Goal: Task Accomplishment & Management: Manage account settings

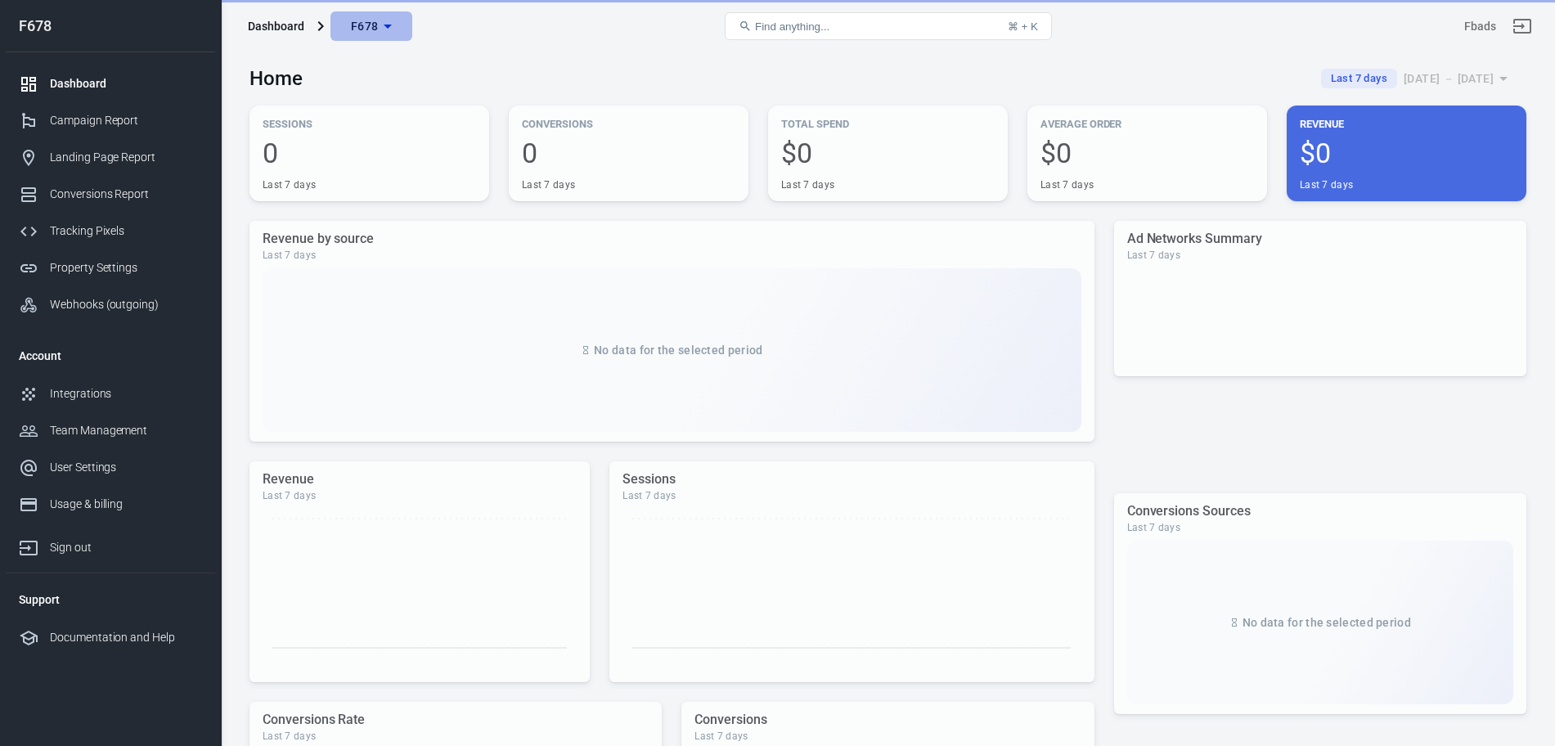
click at [371, 17] on span "F678" at bounding box center [365, 26] width 28 height 20
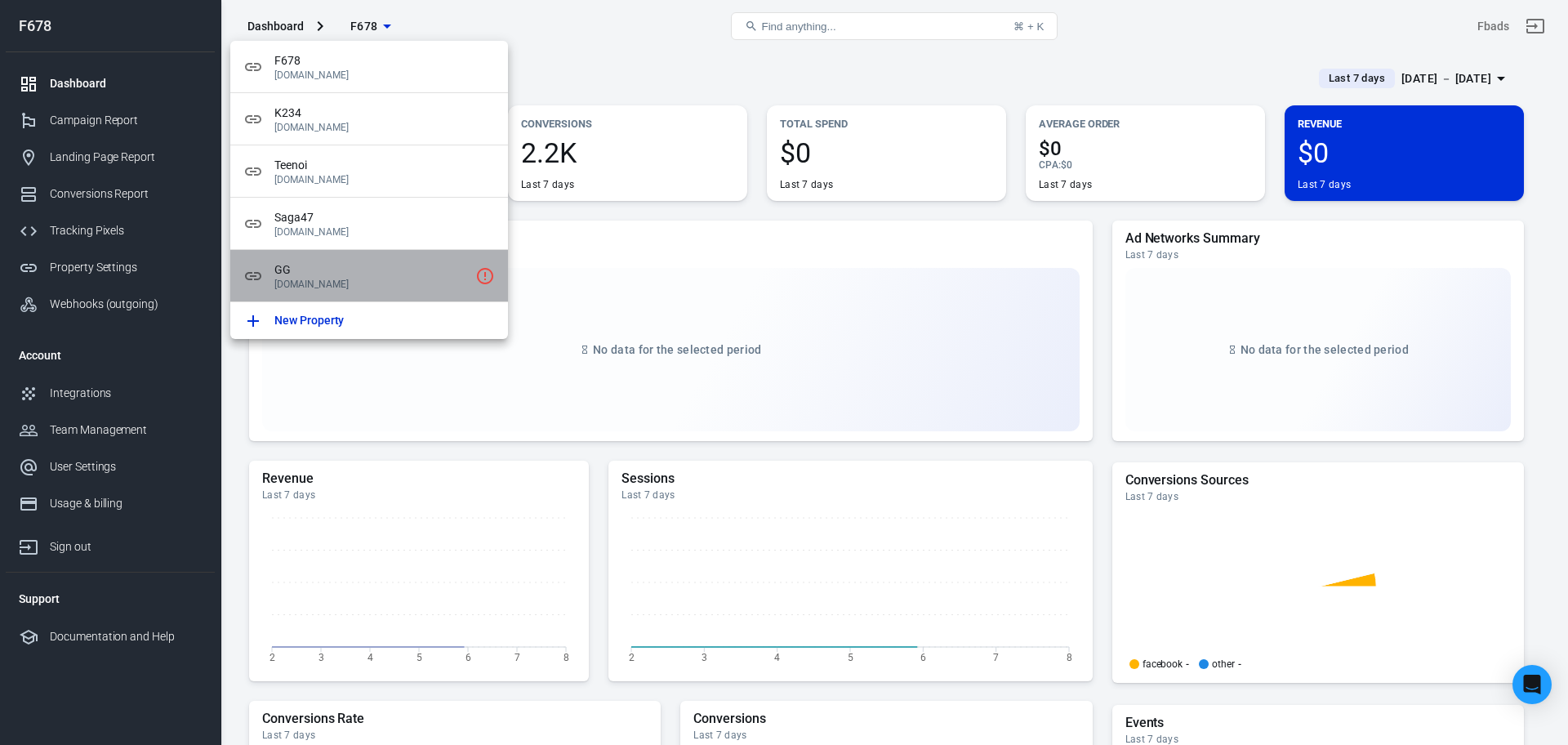
click at [383, 279] on p "[DOMAIN_NAME]" at bounding box center [371, 284] width 195 height 11
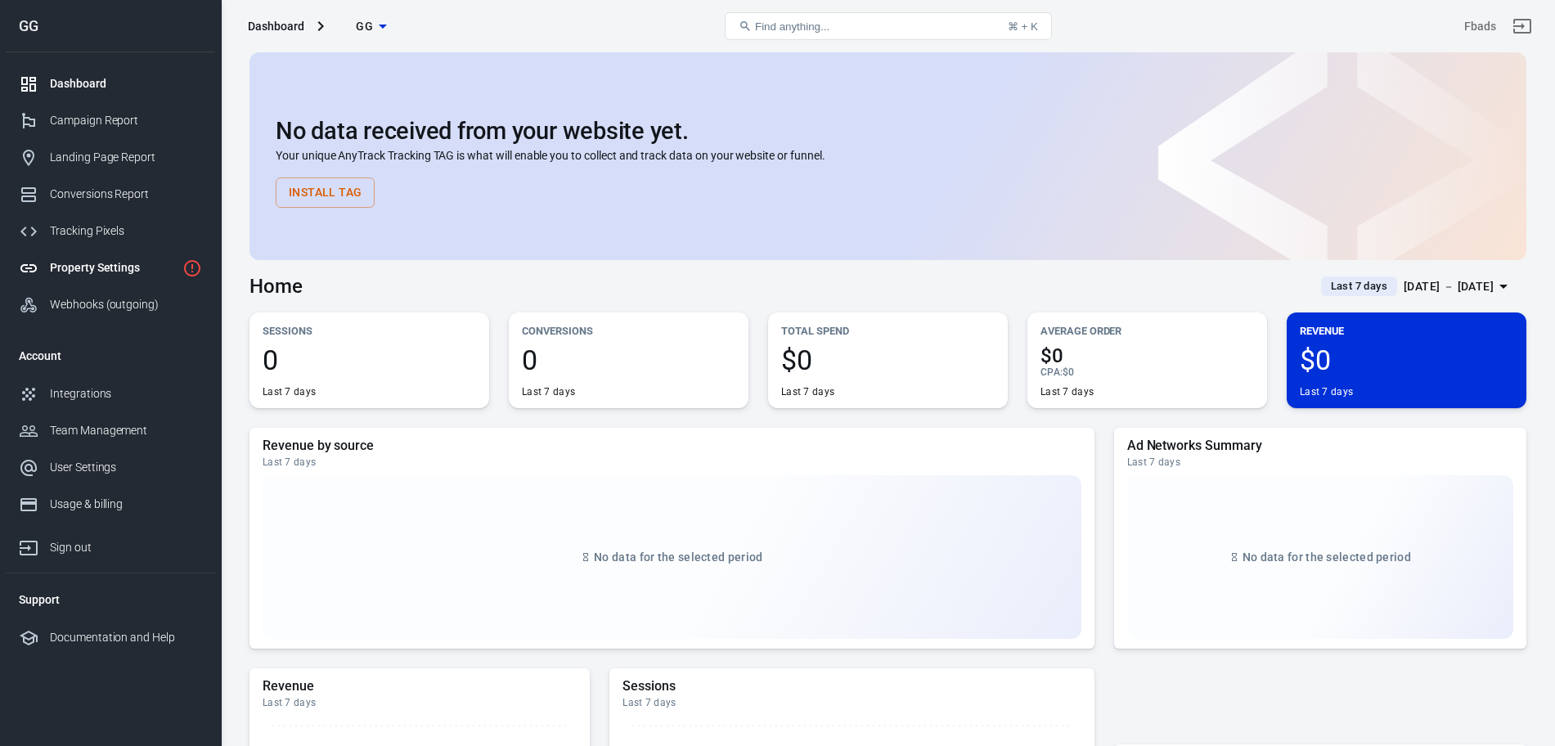
click at [103, 274] on div "Property Settings" at bounding box center [113, 267] width 126 height 17
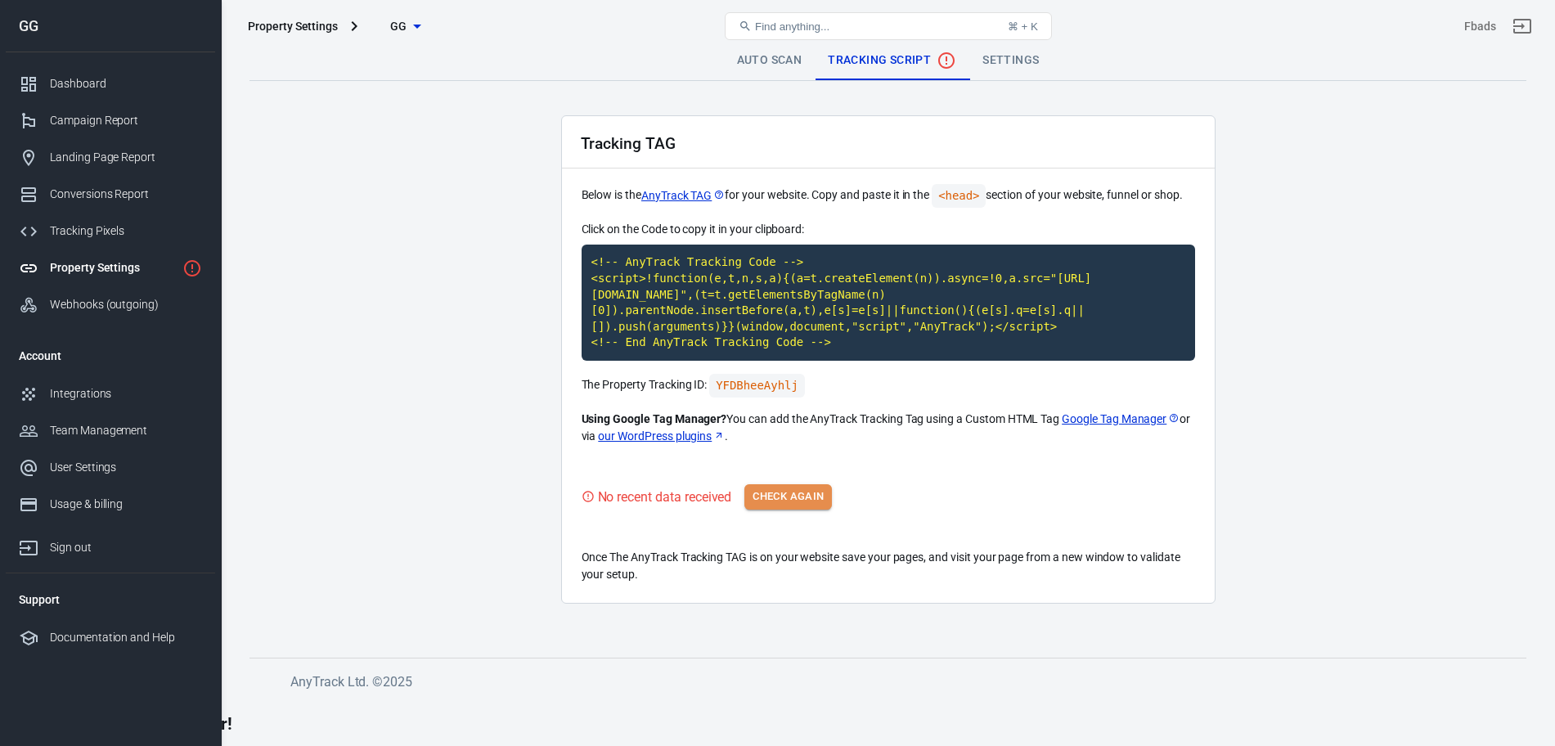
click at [784, 484] on button "Check Again" at bounding box center [788, 496] width 88 height 25
click at [782, 484] on button "Check Again" at bounding box center [788, 496] width 88 height 25
click at [1396, 344] on main "Auto Scan Tracking Script Settings Tracking TAG Below is the AnyTrack TAG for y…" at bounding box center [887, 336] width 1277 height 591
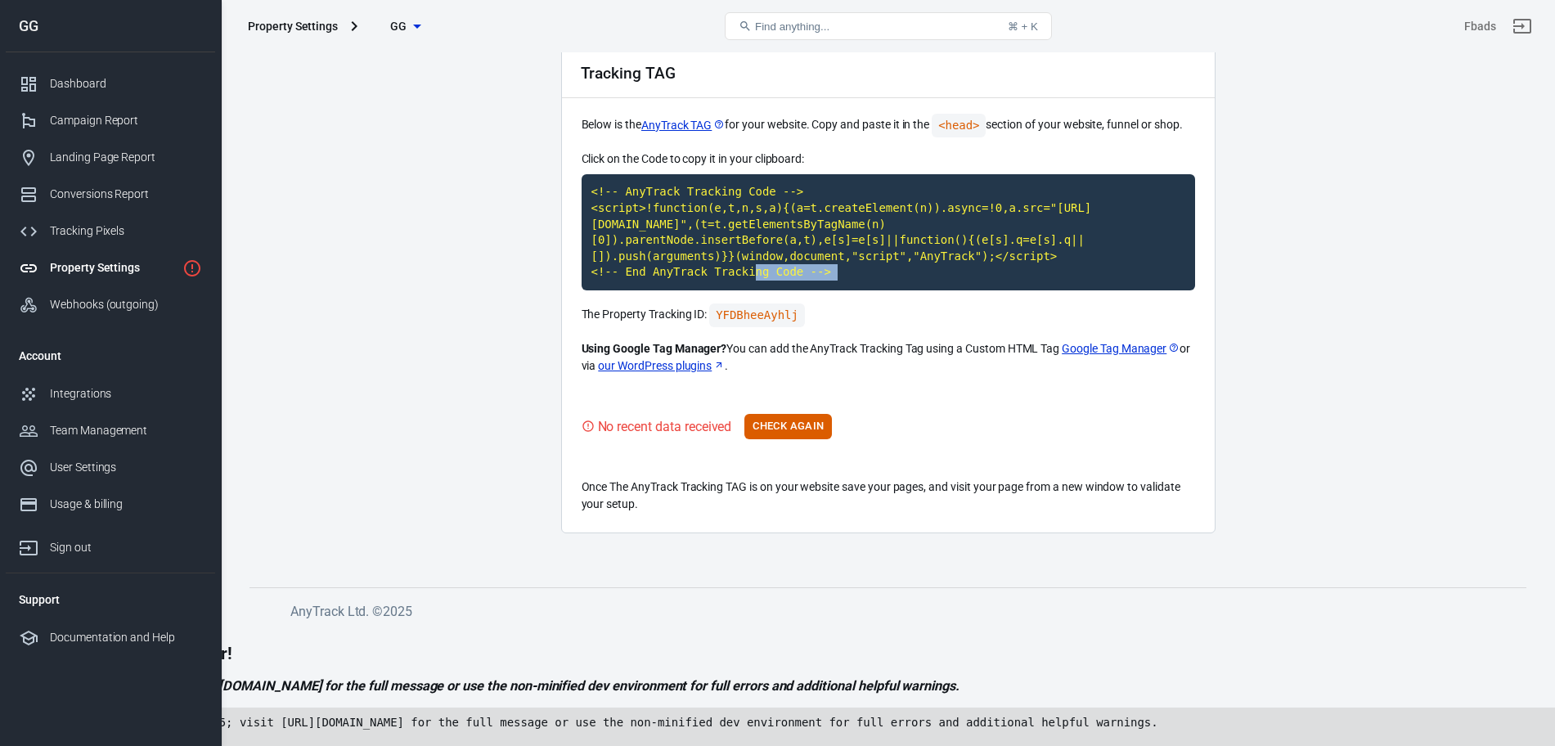
scroll to position [66, 0]
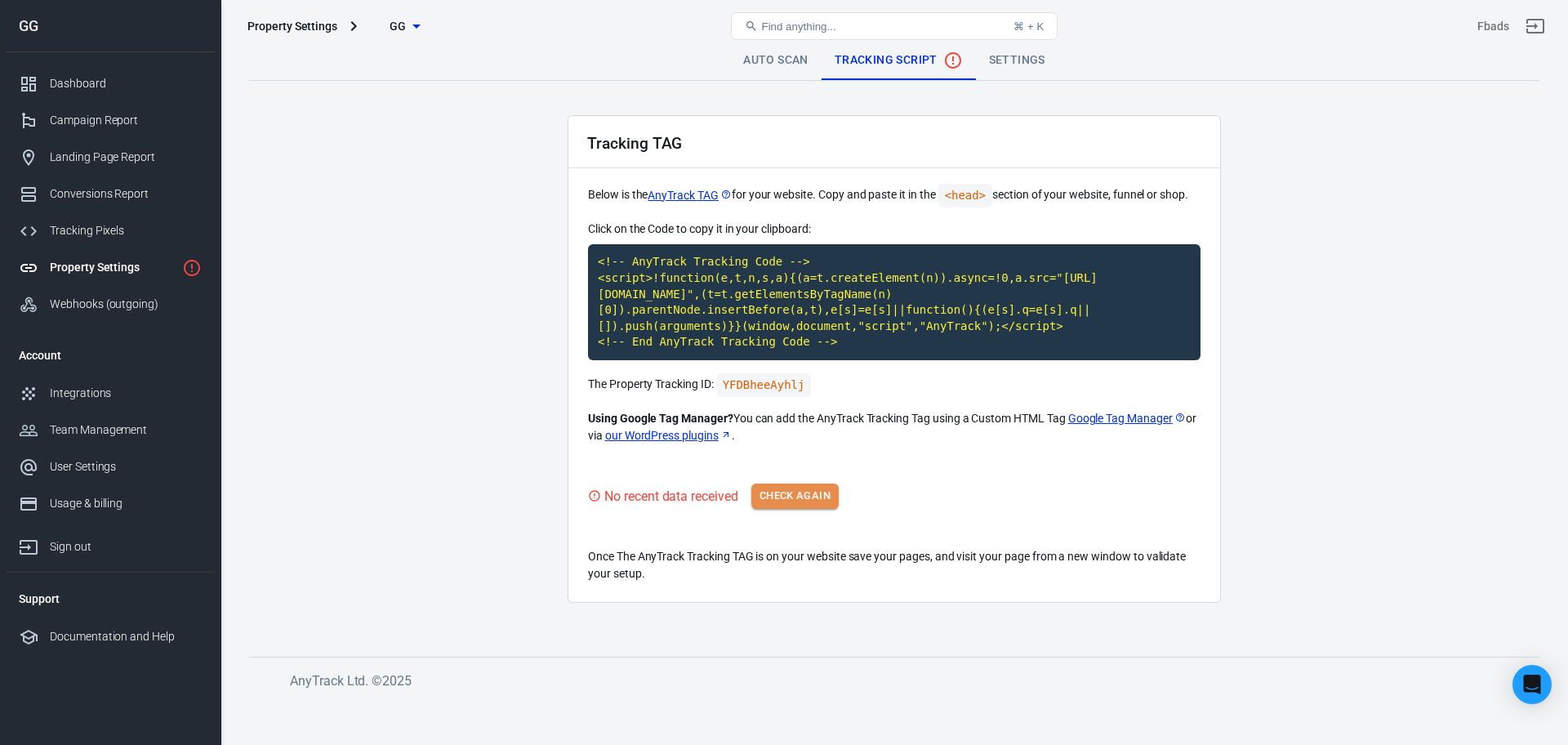
click at [787, 483] on button "Check Again" at bounding box center [795, 495] width 88 height 25
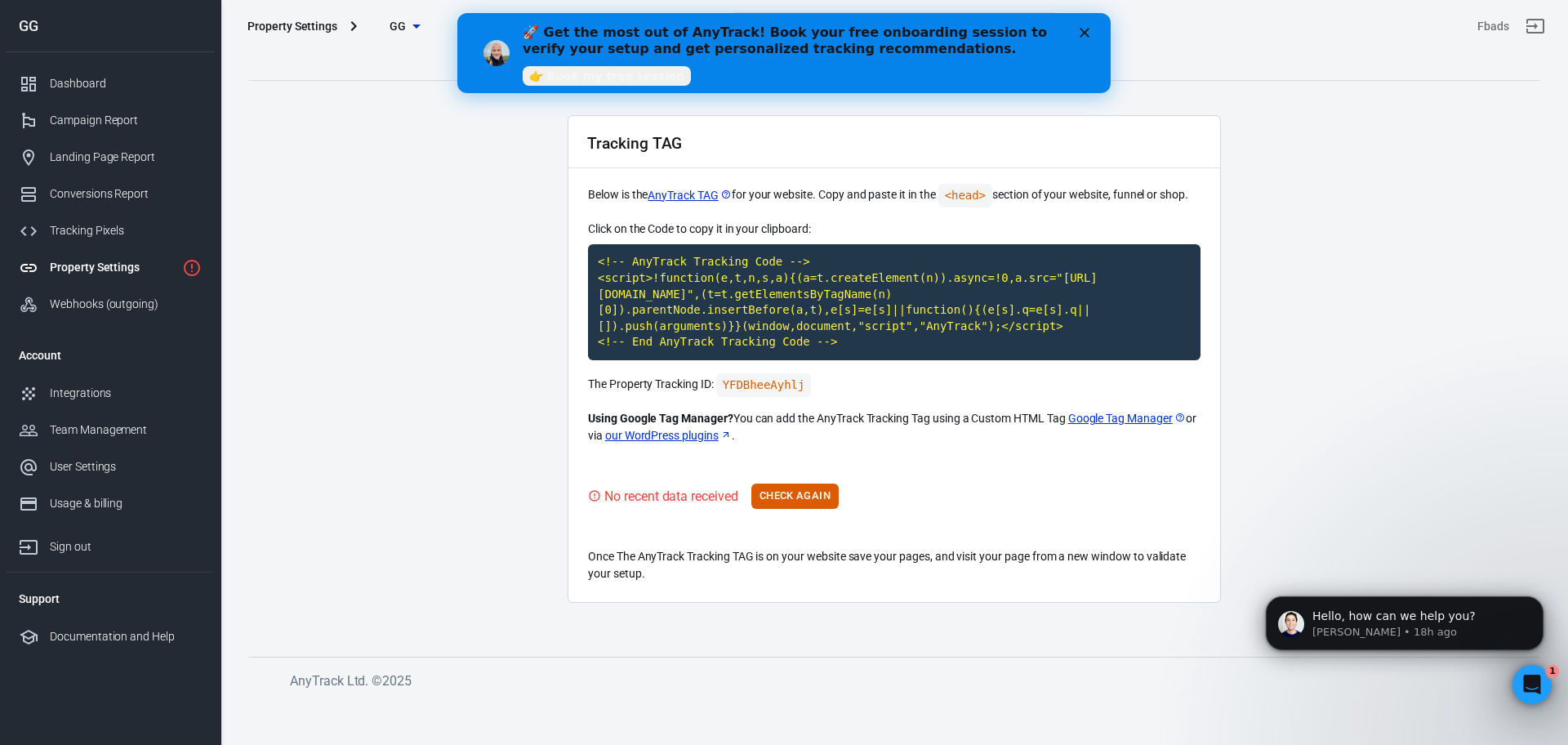
click at [425, 559] on main "Auto Scan Tracking Script Settings Tracking TAG Below is the AnyTrack TAG for y…" at bounding box center [893, 336] width 1290 height 590
click at [387, 488] on main "Auto Scan Tracking Script Settings Tracking TAG Below is the AnyTrack TAG for y…" at bounding box center [893, 336] width 1290 height 590
click at [120, 258] on link "Property Settings" at bounding box center [110, 267] width 209 height 37
click at [802, 483] on button "Check Again" at bounding box center [795, 495] width 88 height 25
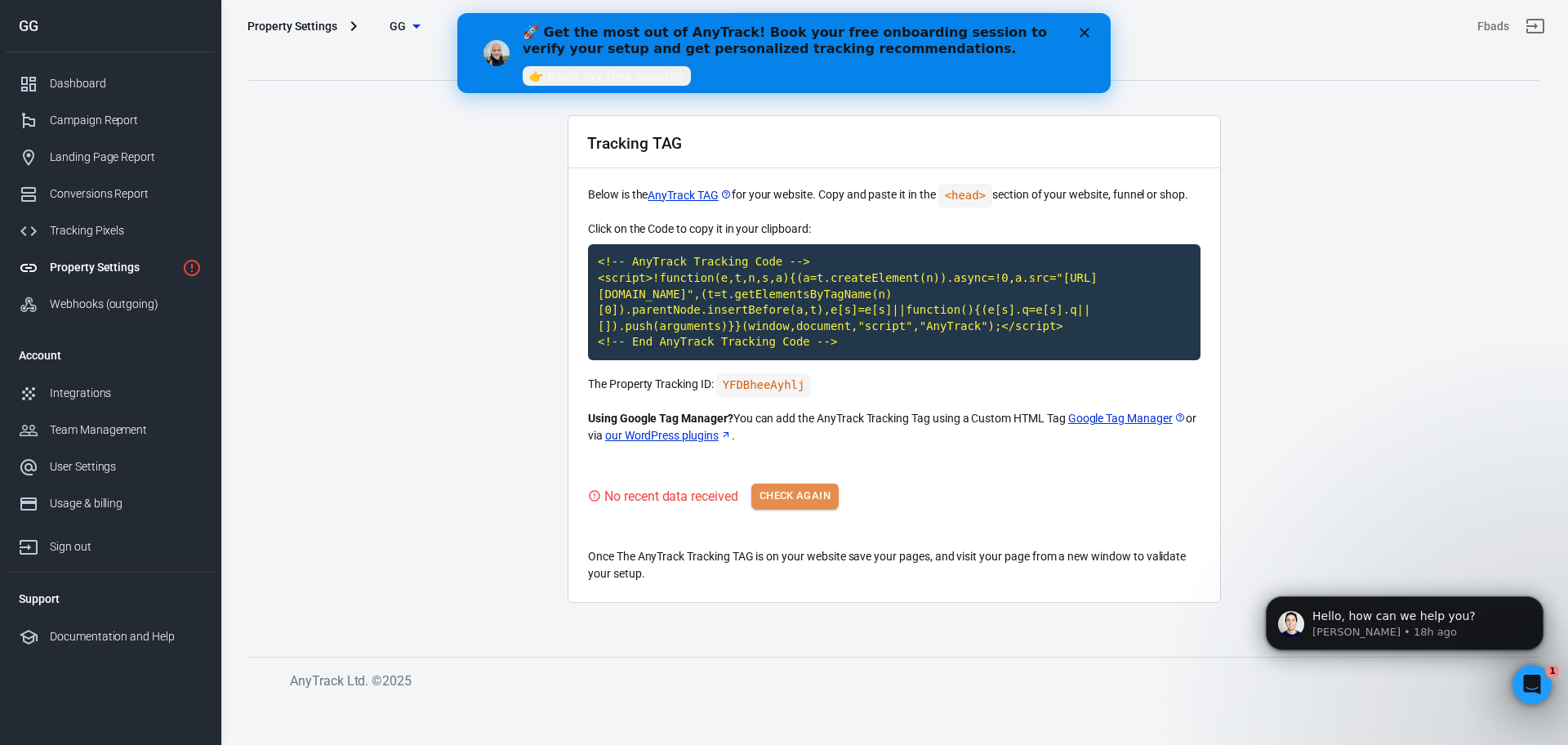
click at [795, 483] on button "Check Again" at bounding box center [795, 495] width 88 height 25
click at [786, 483] on button "Check Again" at bounding box center [795, 495] width 88 height 25
click at [884, 648] on div "Auto Scan Tracking Script Settings Tracking TAG Below is the AnyTrack TAG for y…" at bounding box center [894, 375] width 1347 height 648
click at [800, 483] on button "Check Again" at bounding box center [795, 495] width 88 height 25
click at [434, 366] on main "Auto Scan Tracking Script Settings Tracking TAG Below is the AnyTrack TAG for y…" at bounding box center [893, 336] width 1290 height 590
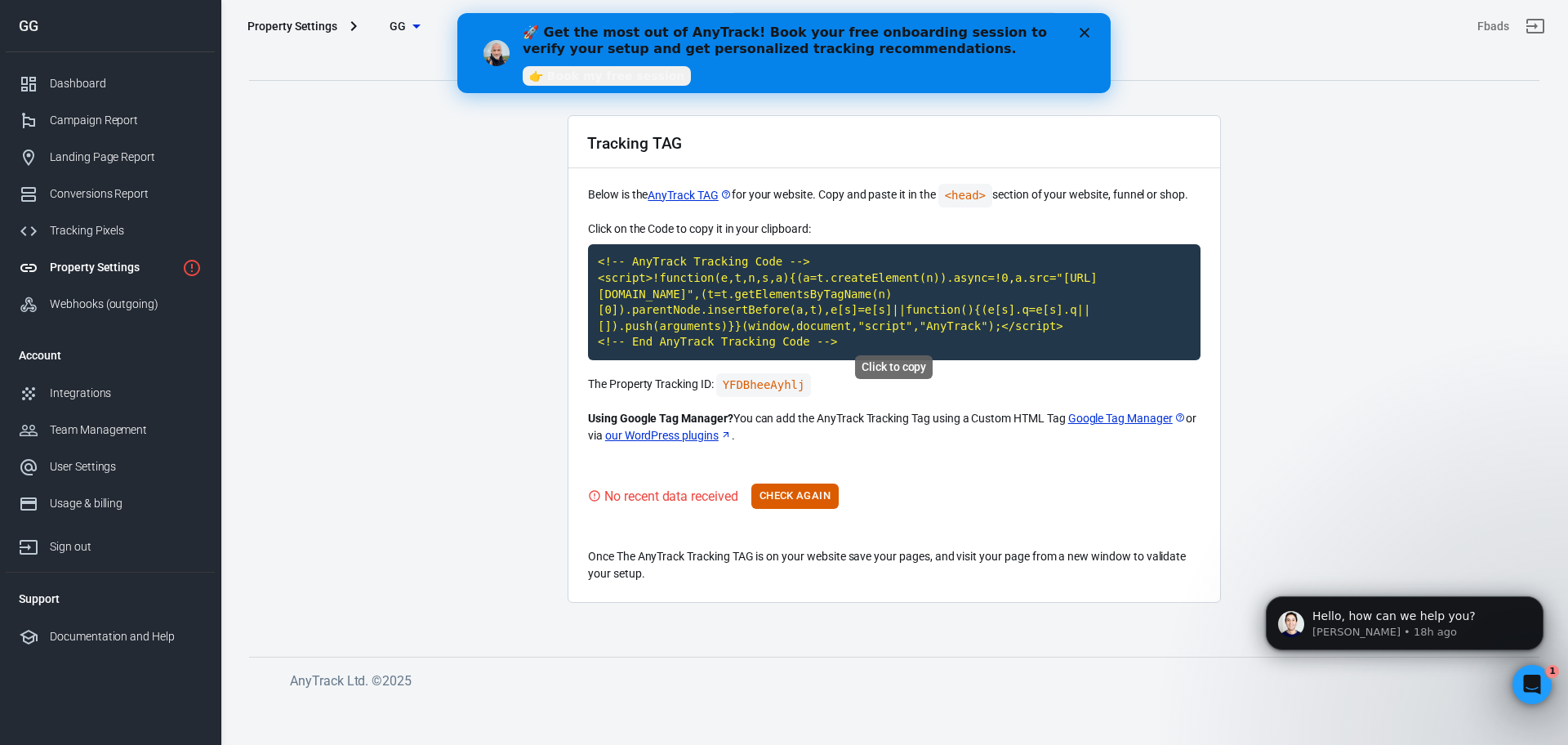
click at [690, 294] on code "<!-- AnyTrack Tracking Code --> <script>!function(e,t,n,s,a){(a=t.createElement…" at bounding box center [894, 303] width 613 height 116
click at [810, 483] on button "Check Again" at bounding box center [795, 495] width 88 height 25
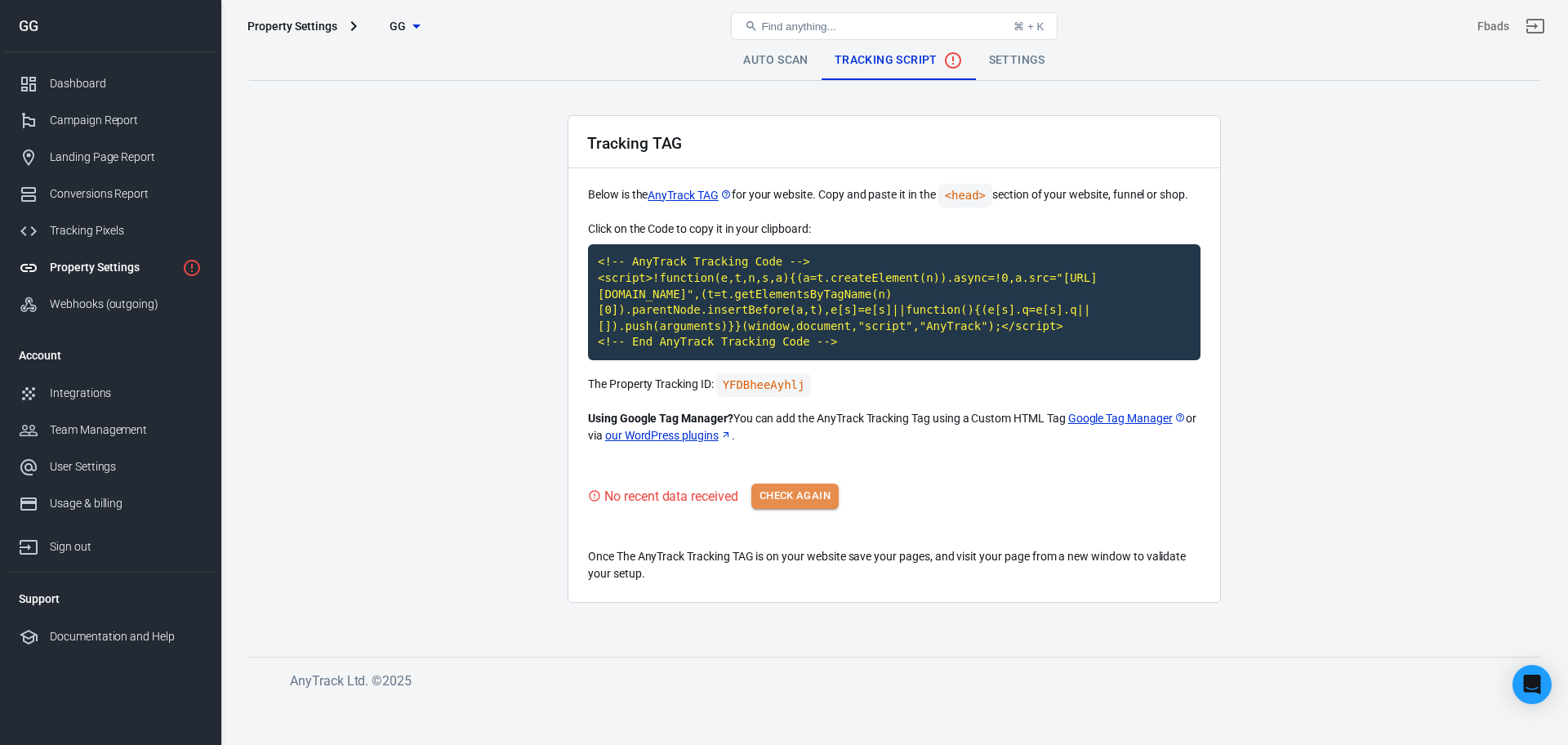
click at [820, 491] on button "Check Again" at bounding box center [795, 495] width 88 height 25
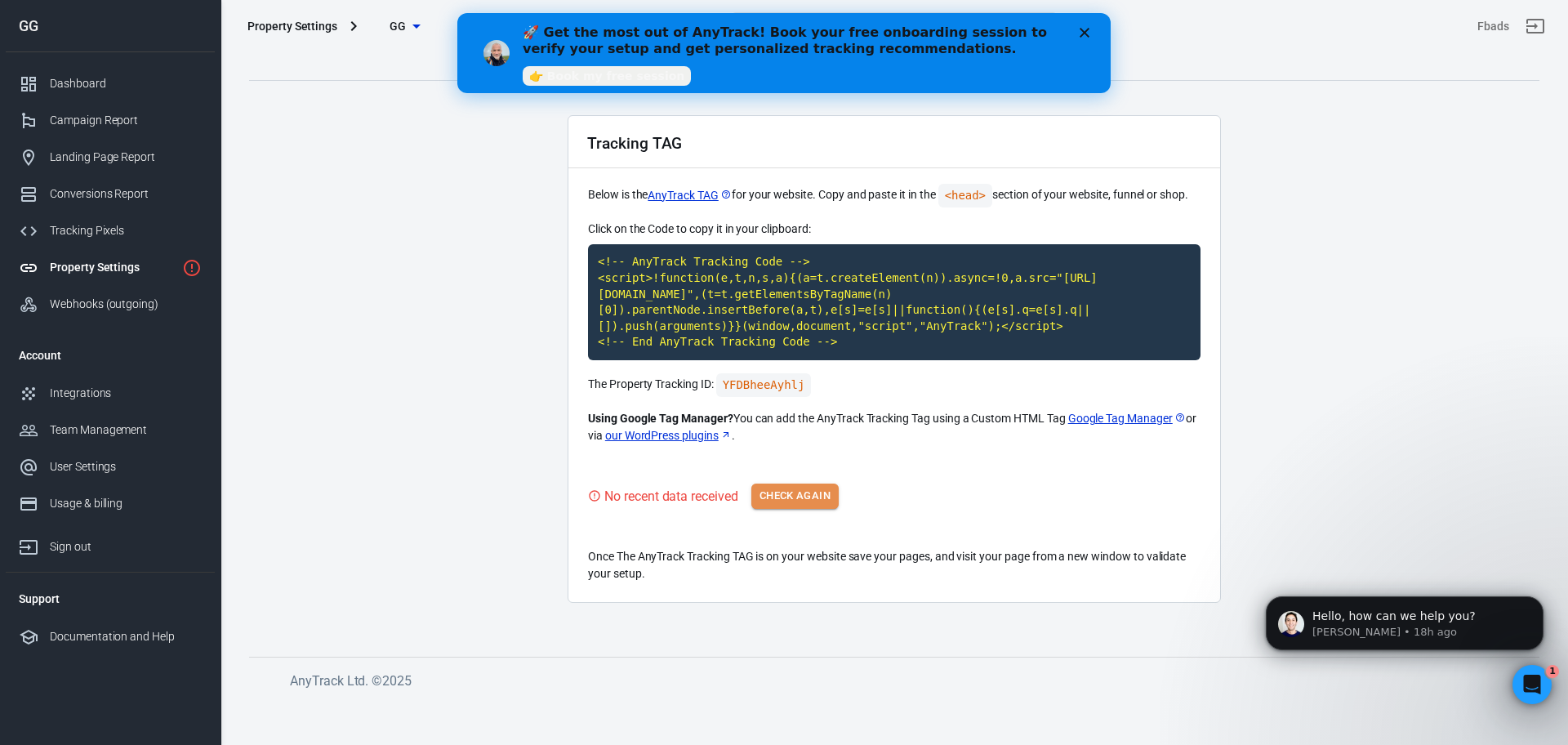
click at [820, 491] on button "Check Again" at bounding box center [795, 495] width 88 height 25
click at [800, 491] on button "Check Again" at bounding box center [795, 495] width 88 height 25
click at [1542, 31] on icon "Sign out" at bounding box center [1535, 26] width 18 height 15
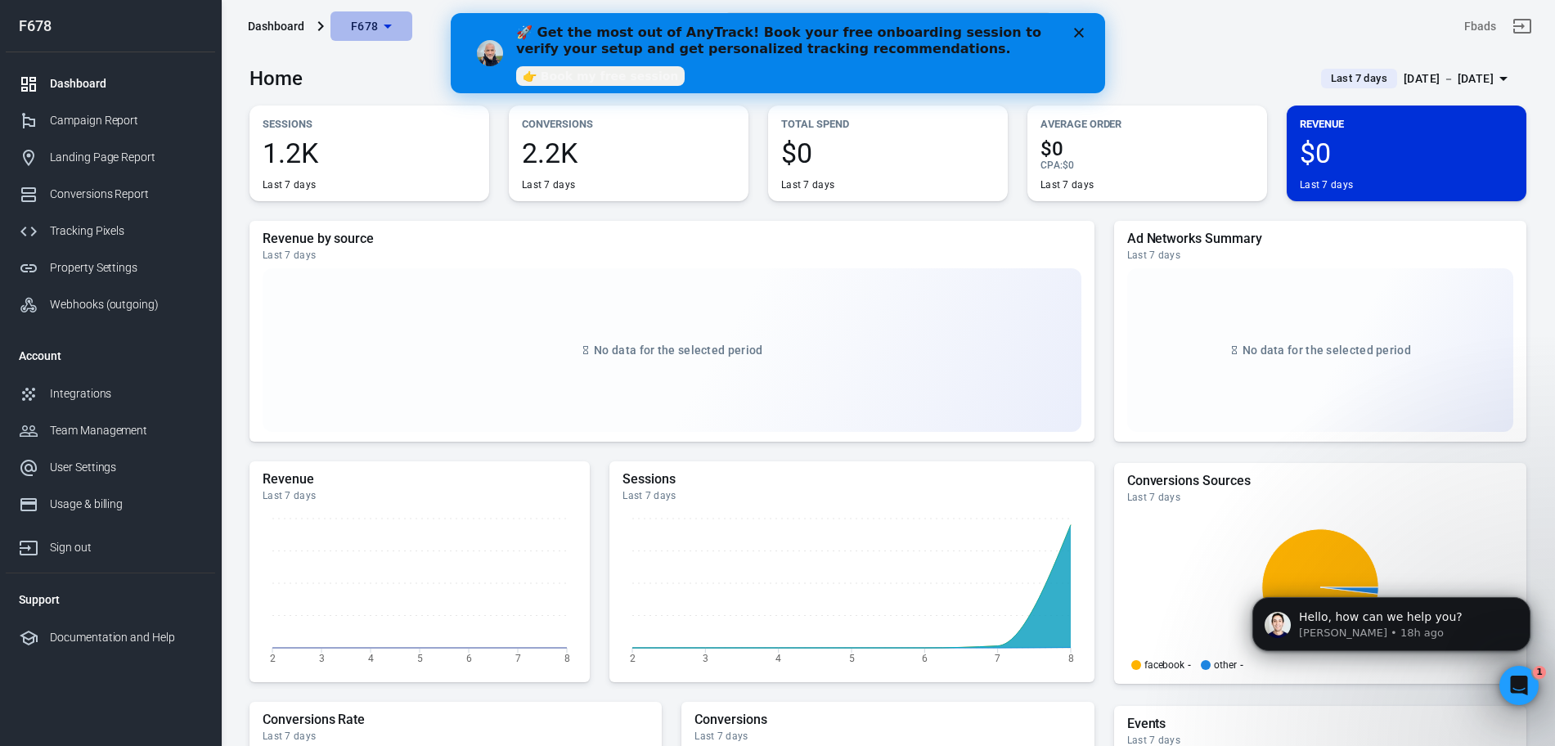
click at [394, 22] on icon "button" at bounding box center [388, 26] width 20 height 20
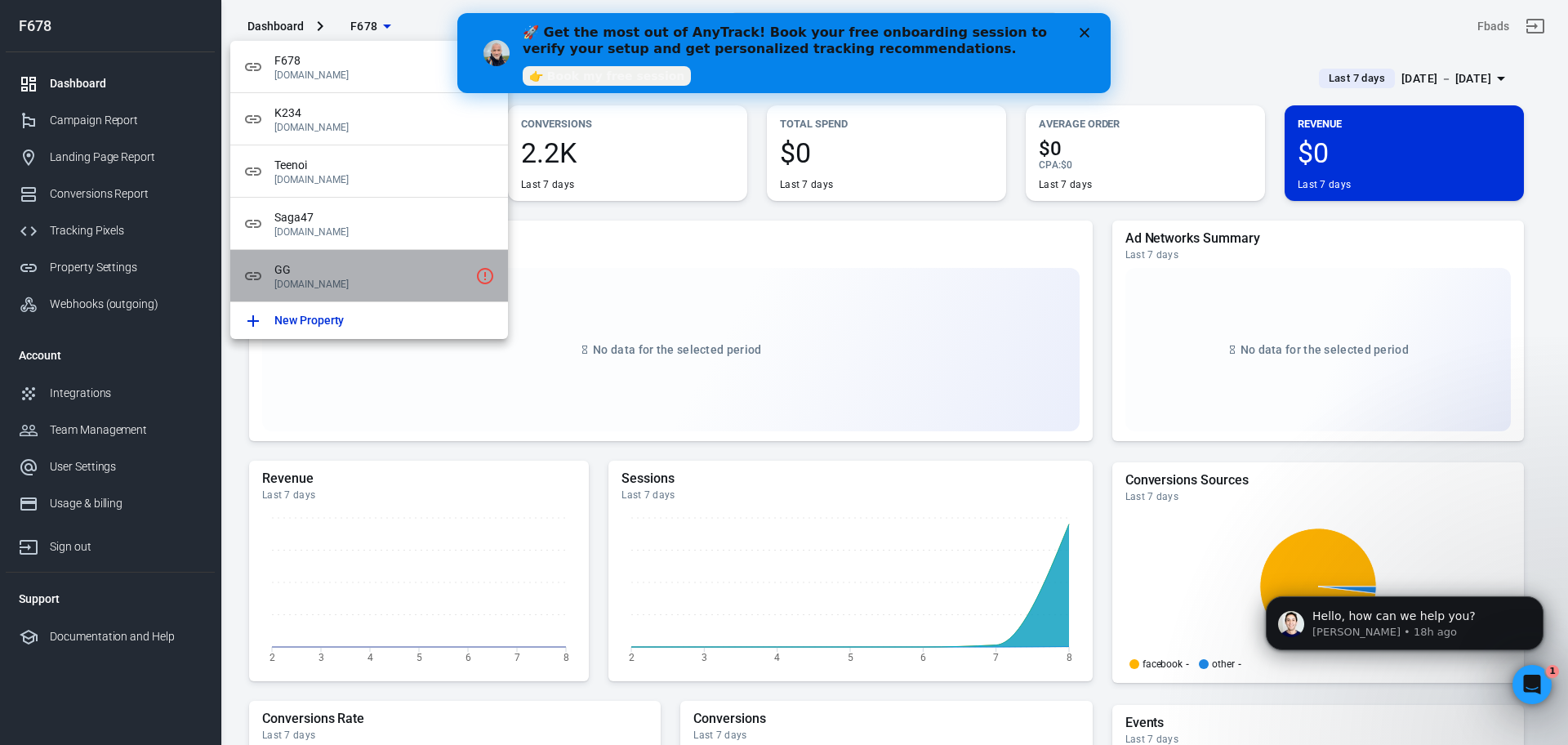
click at [400, 263] on span "GG" at bounding box center [371, 270] width 195 height 17
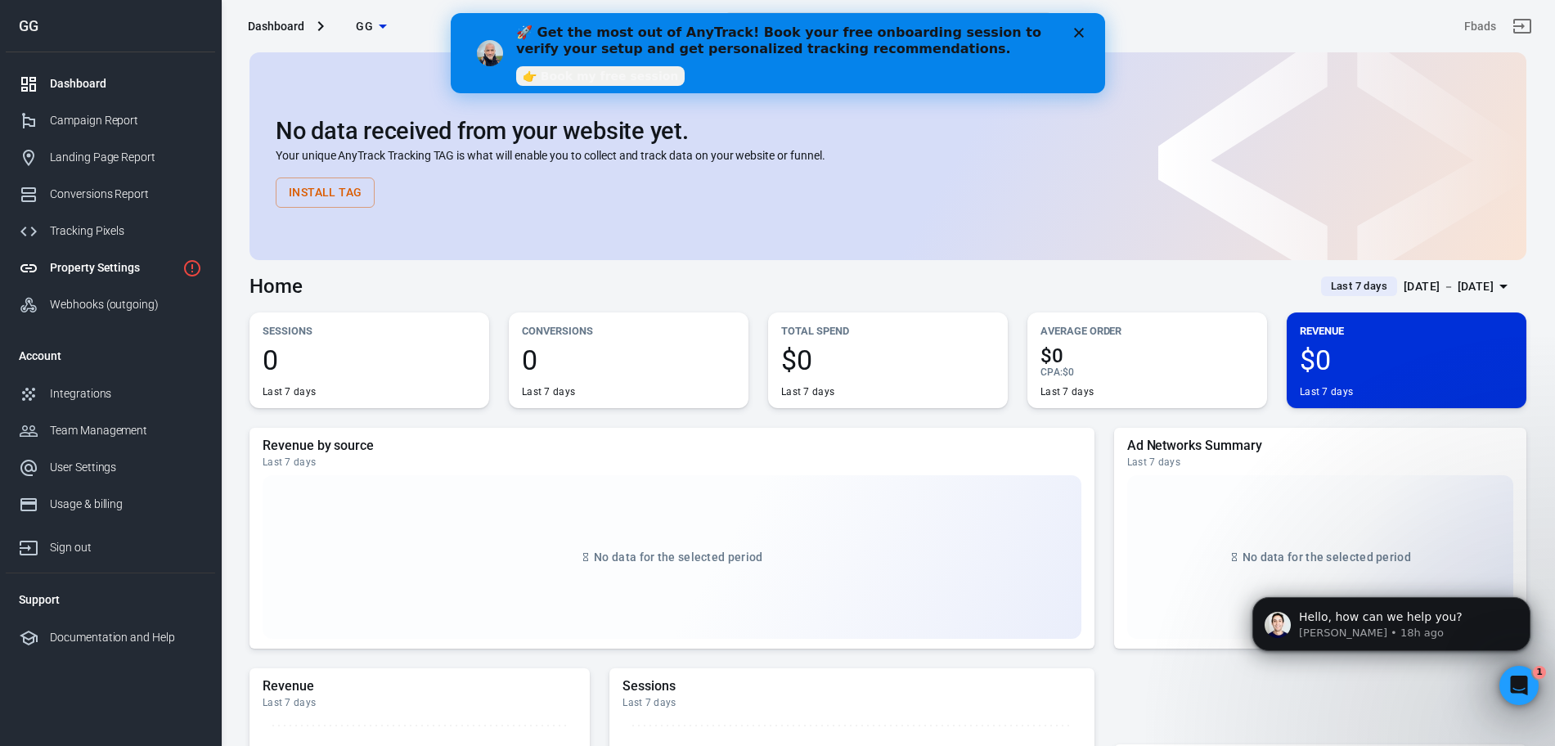
click at [175, 270] on div "Property Settings" at bounding box center [113, 267] width 126 height 17
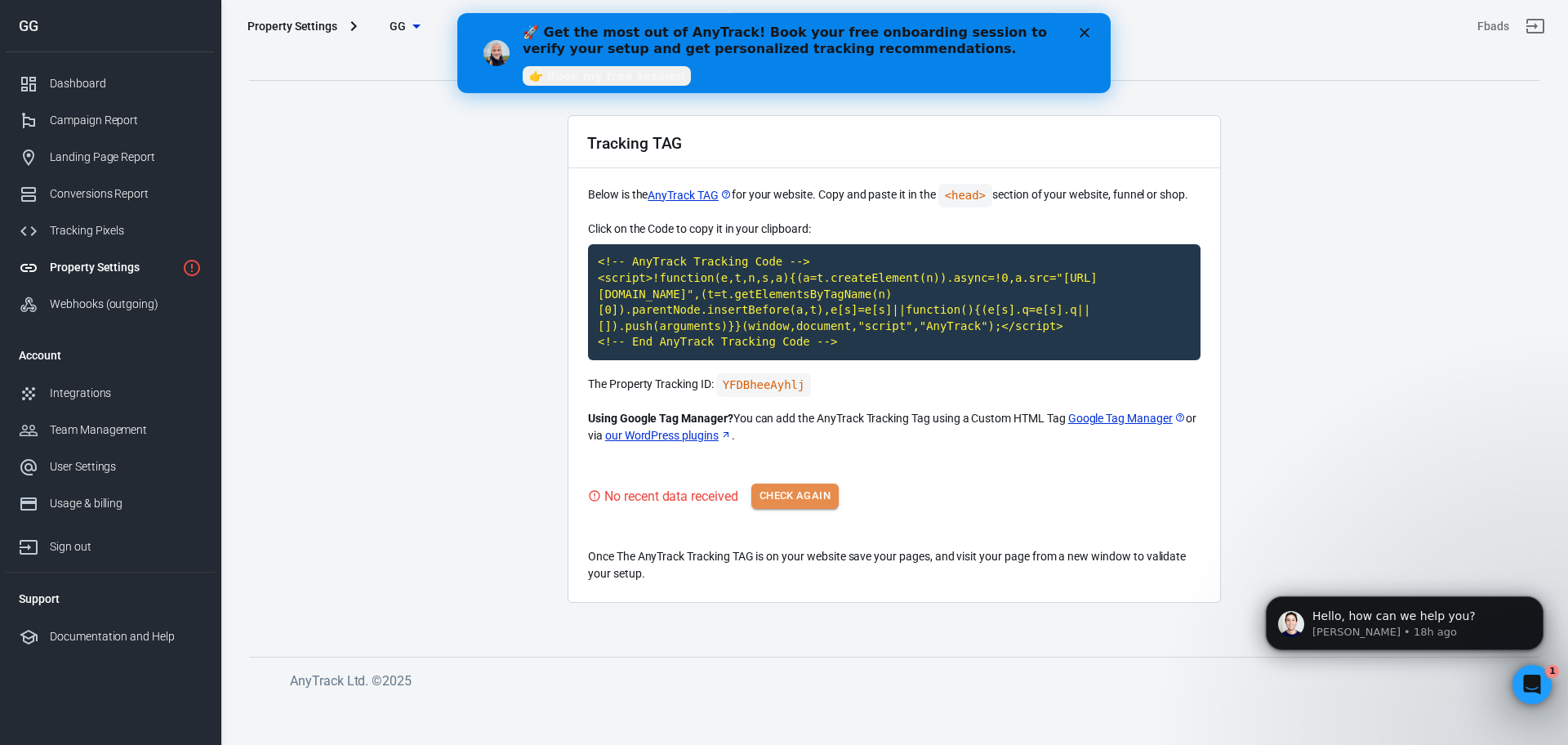
click at [791, 483] on button "Check Again" at bounding box center [795, 495] width 88 height 25
click at [406, 23] on icon "button" at bounding box center [416, 26] width 20 height 20
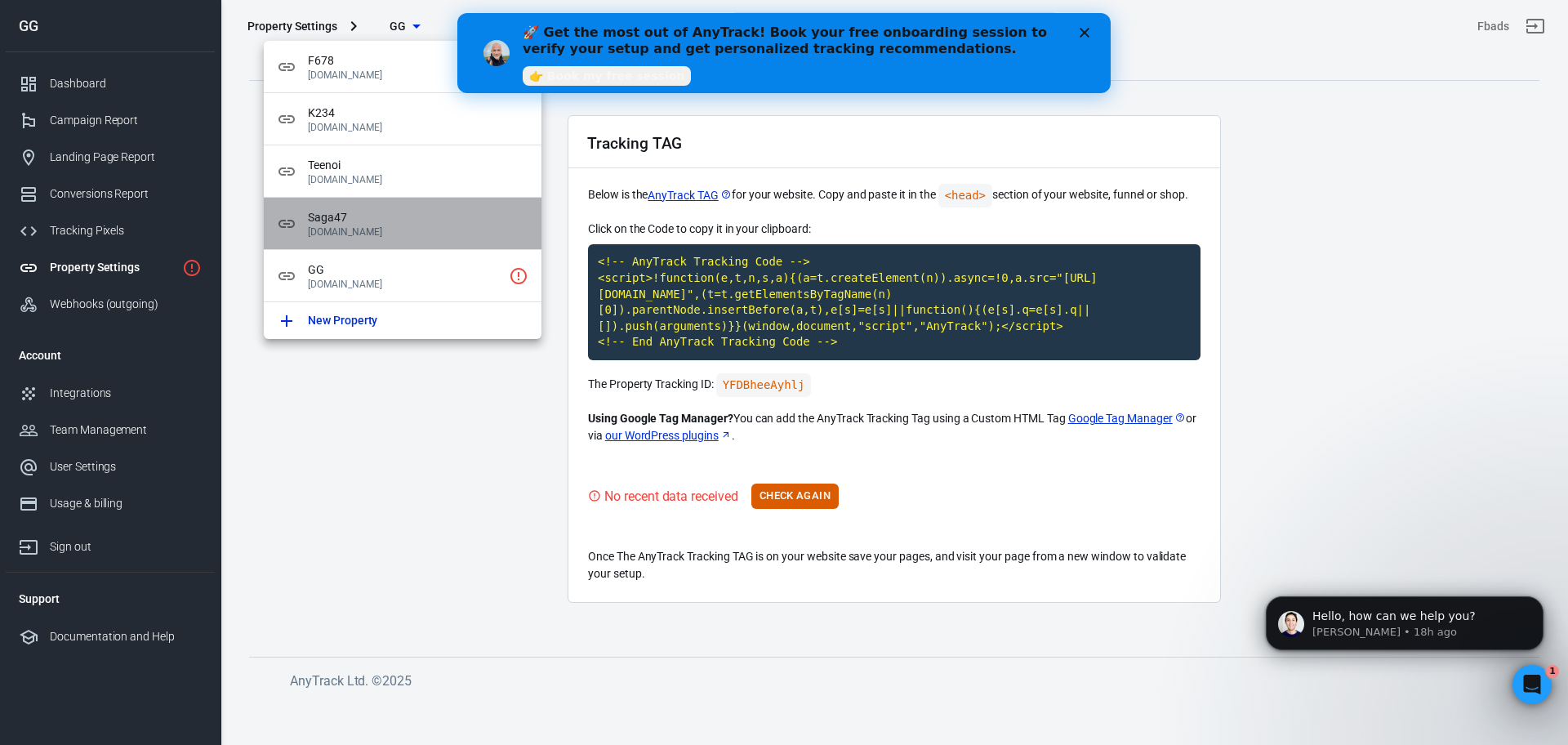
click at [368, 240] on div "Saga47 [DOMAIN_NAME]" at bounding box center [402, 224] width 277 height 52
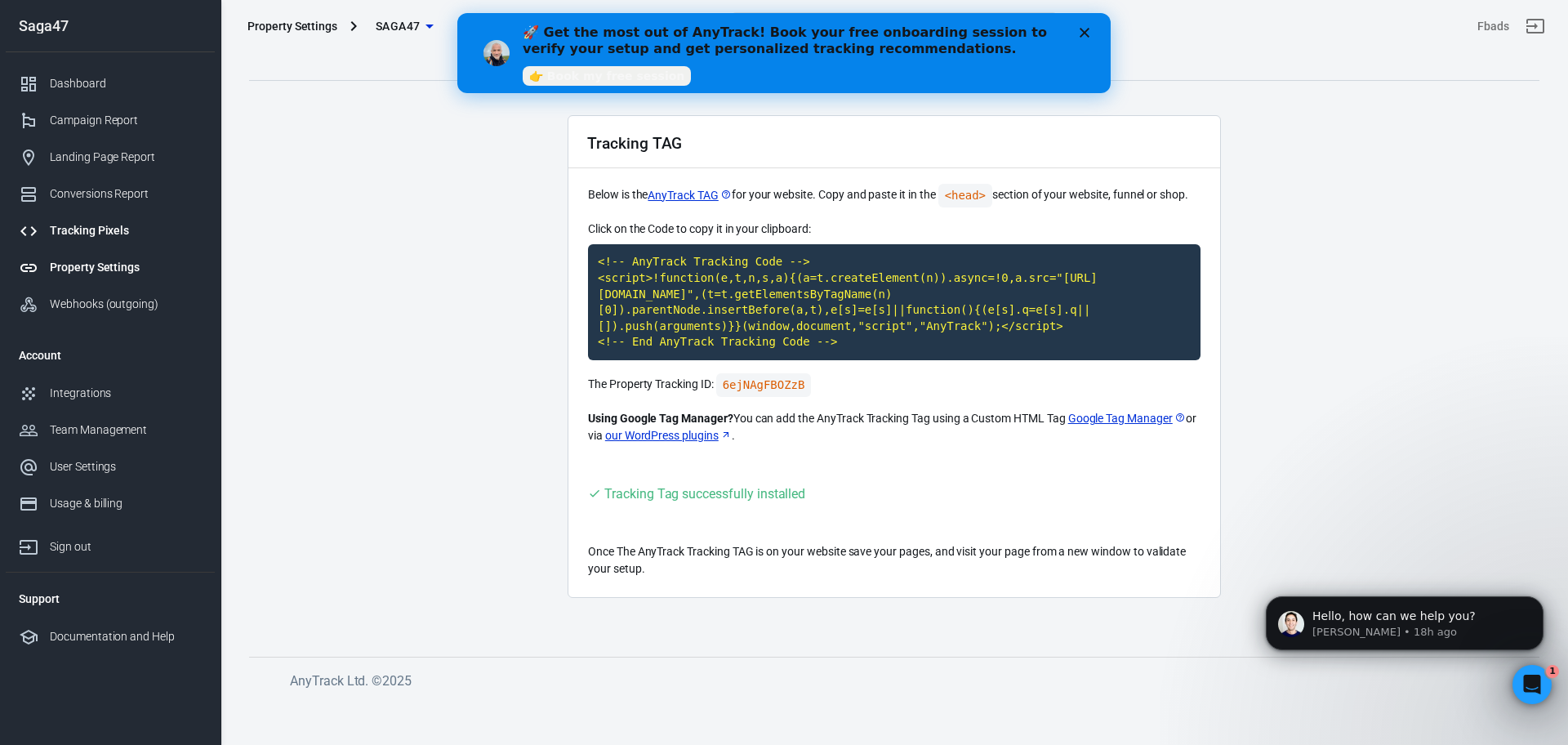
click at [106, 222] on div "Tracking Pixels" at bounding box center [126, 230] width 152 height 17
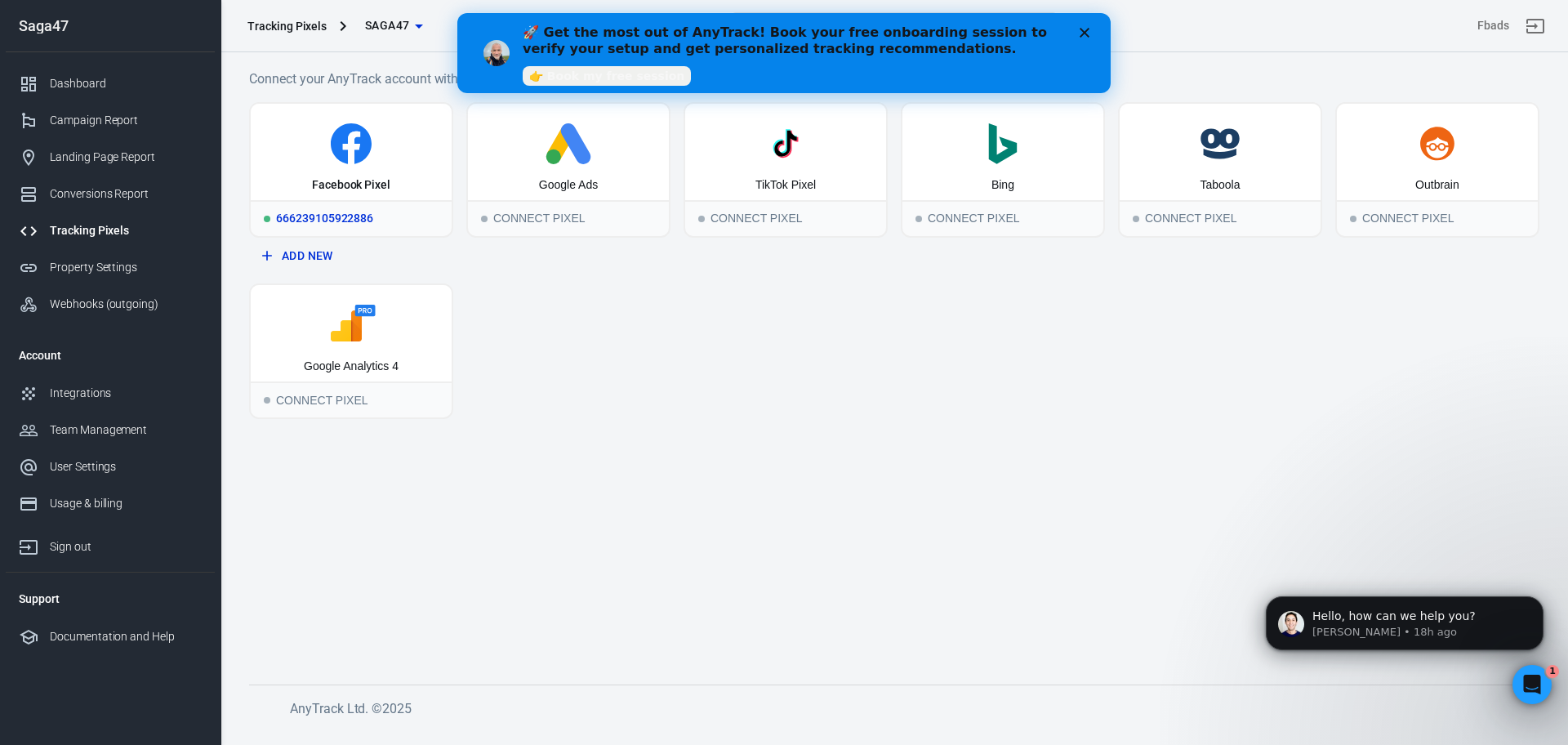
click at [362, 215] on div "666239105922886" at bounding box center [350, 218] width 201 height 36
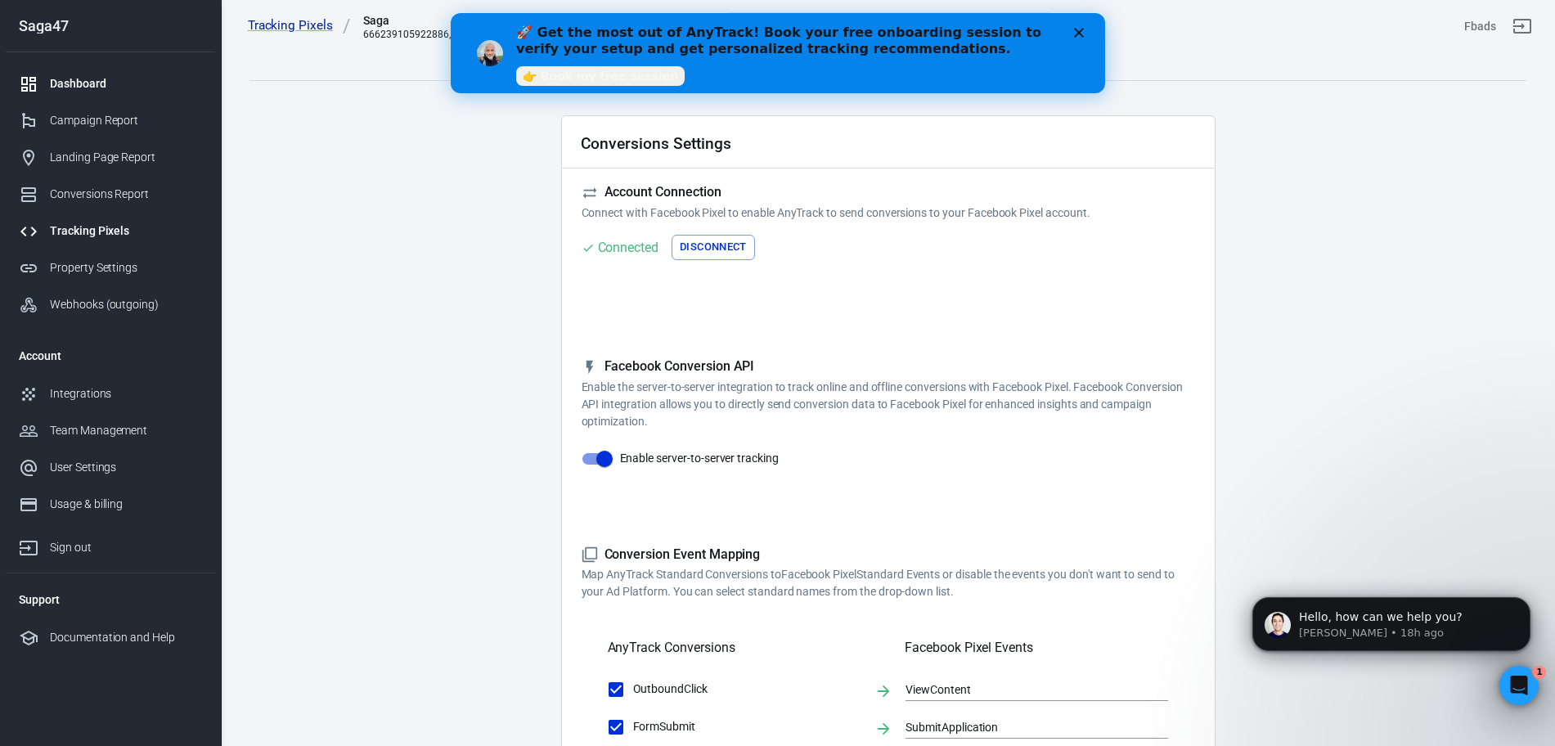
click at [88, 84] on div "Dashboard" at bounding box center [126, 83] width 152 height 17
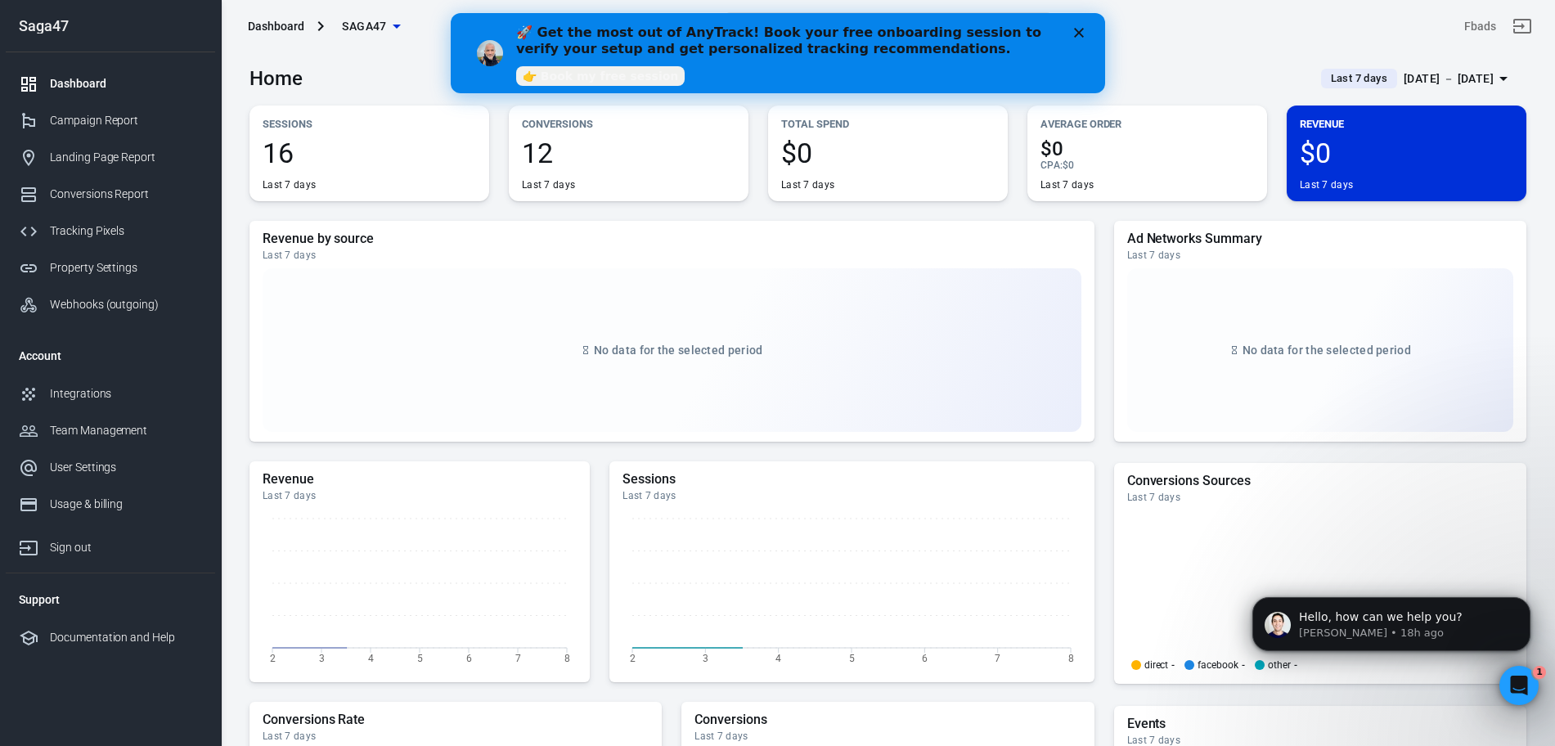
click at [1076, 30] on polygon "Close" at bounding box center [1078, 33] width 10 height 10
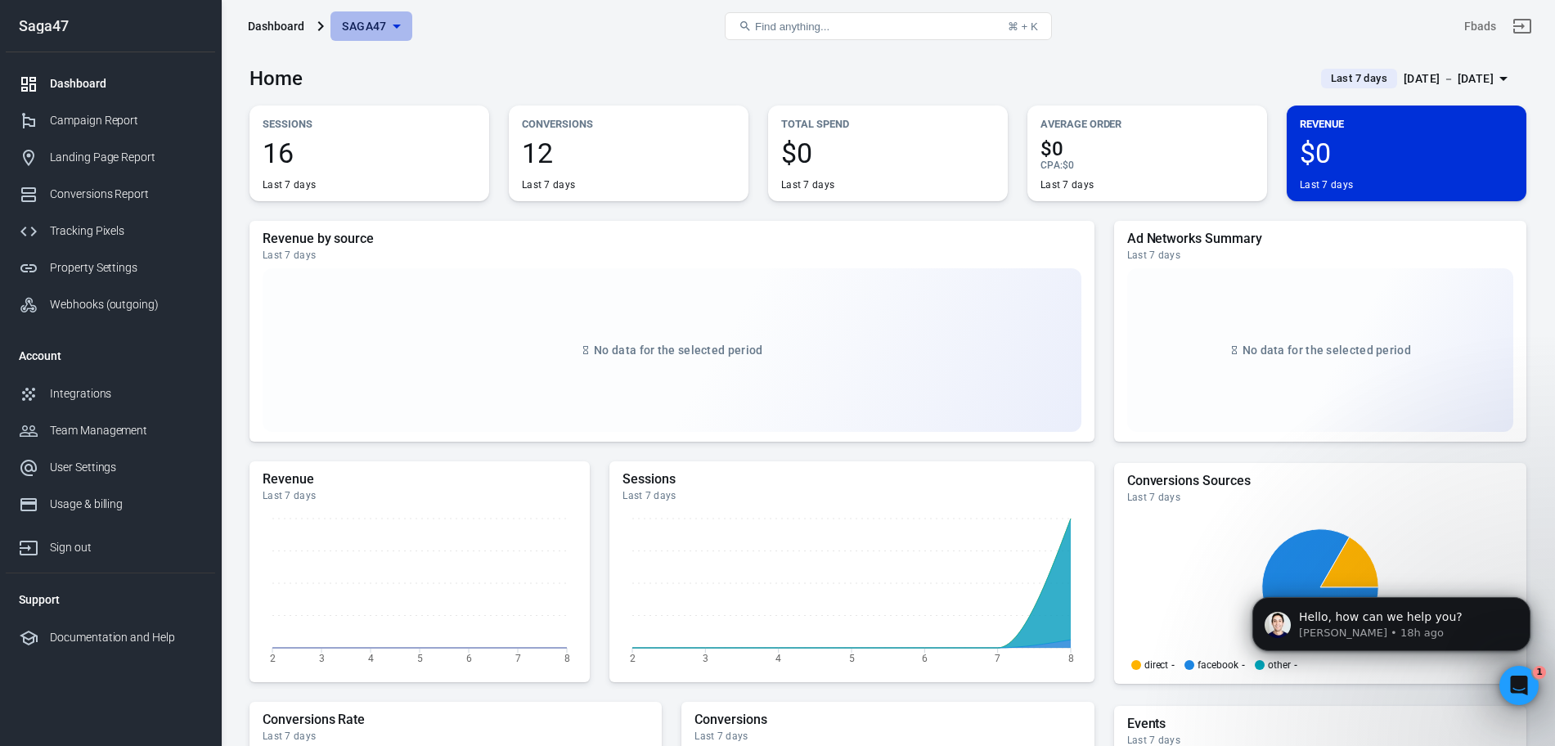
click at [391, 16] on icon "button" at bounding box center [397, 26] width 20 height 20
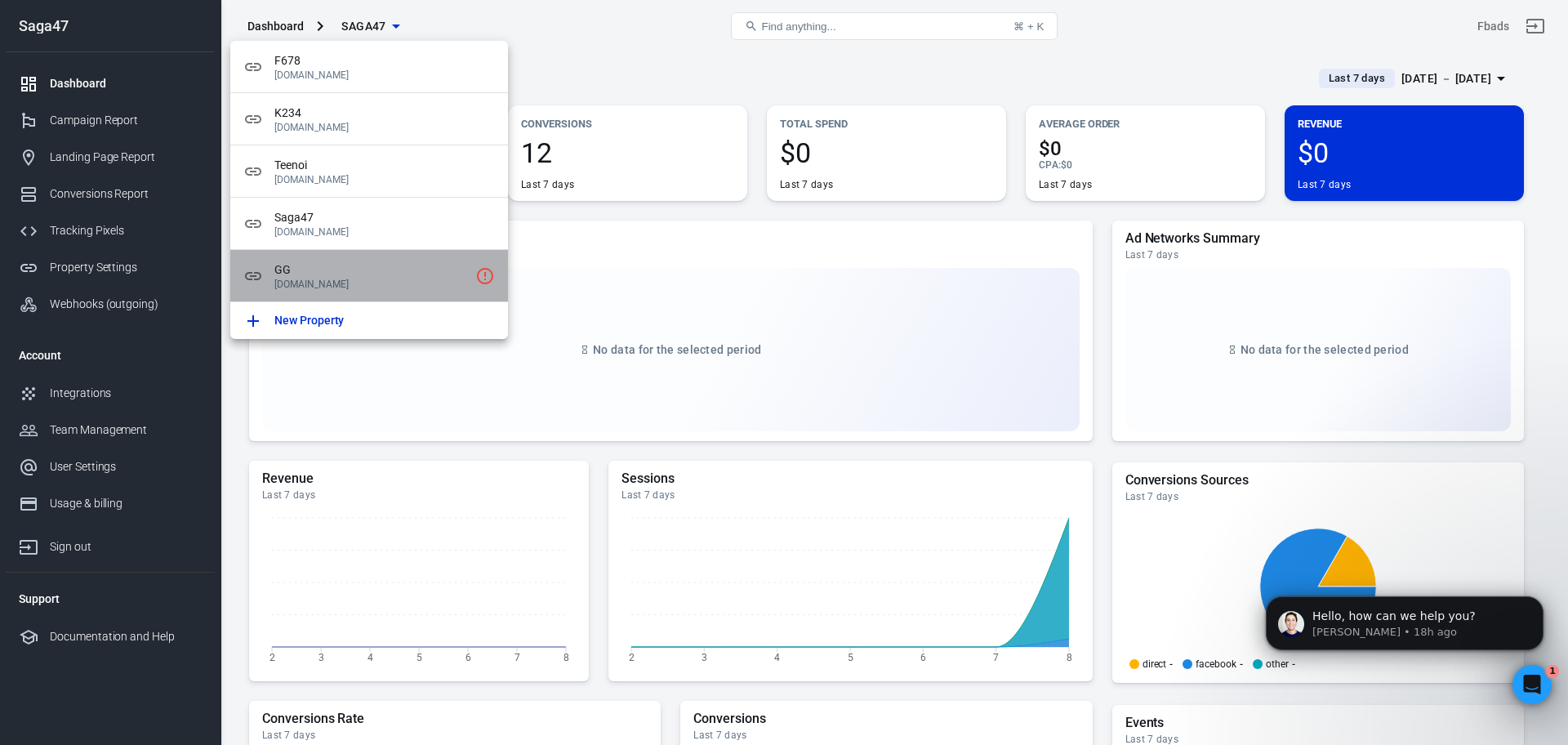
click at [433, 264] on span "GG" at bounding box center [371, 270] width 195 height 17
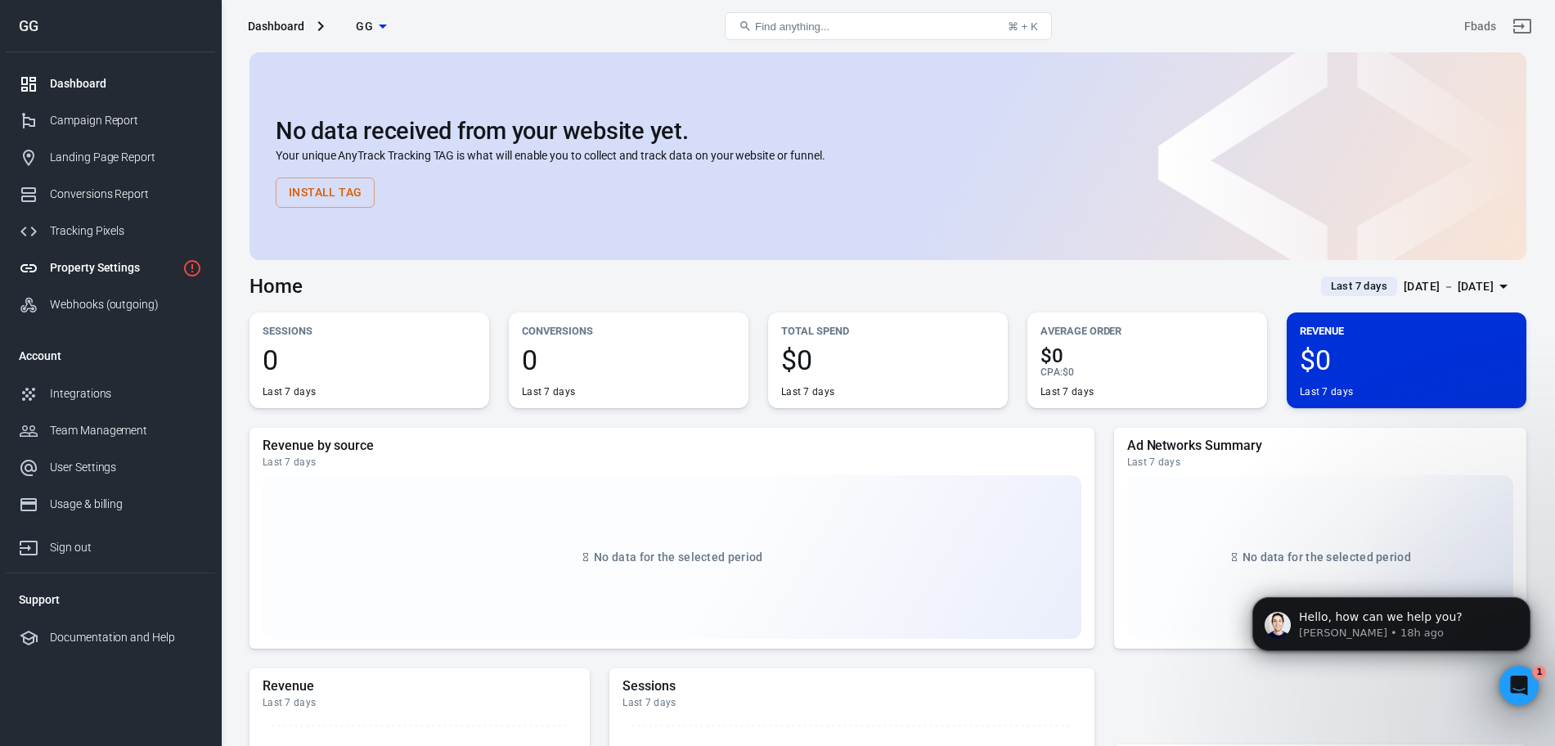
click at [128, 265] on div "Property Settings" at bounding box center [113, 267] width 126 height 17
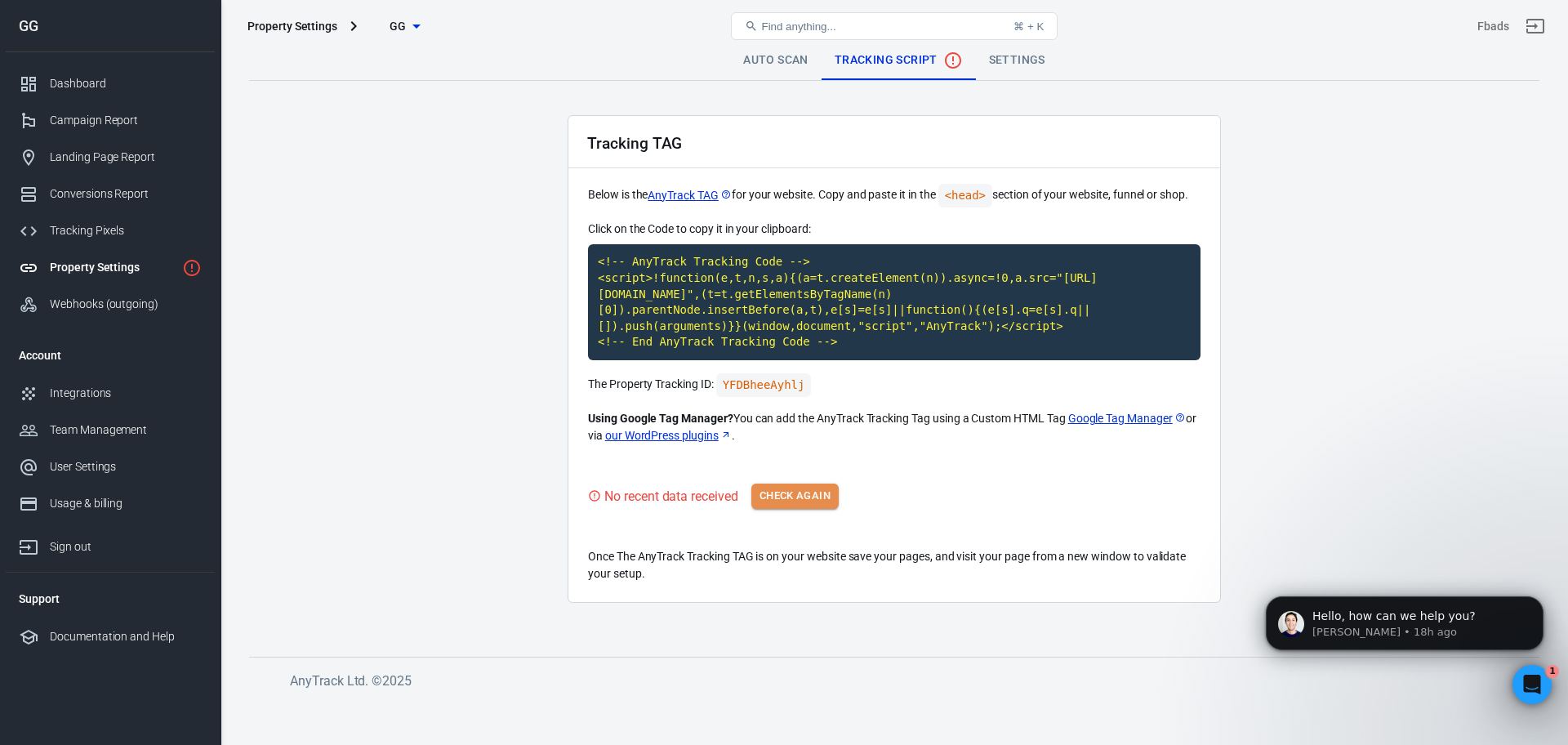
click at [800, 489] on button "Check Again" at bounding box center [795, 495] width 88 height 25
click at [761, 287] on code "<!-- AnyTrack Tracking Code --> <script>!function(e,t,n,s,a){(a=t.createElement…" at bounding box center [894, 303] width 613 height 116
click at [817, 487] on button "Check Again" at bounding box center [795, 495] width 88 height 25
click at [797, 483] on button "Check Again" at bounding box center [795, 495] width 88 height 25
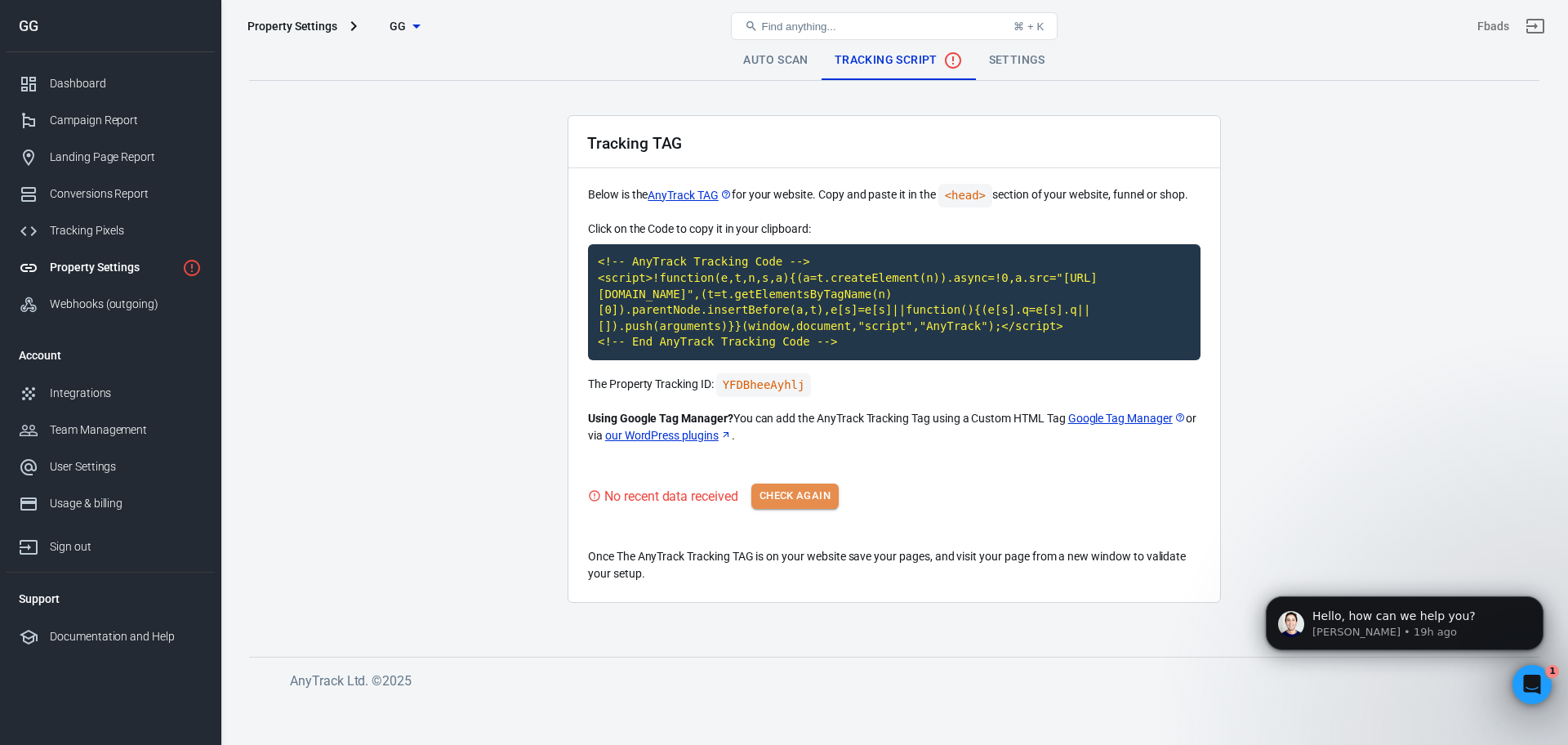
click at [817, 483] on button "Check Again" at bounding box center [795, 495] width 88 height 25
click at [428, 410] on main "Auto Scan Tracking Script Settings Tracking TAG Below is the AnyTrack TAG for y…" at bounding box center [893, 336] width 1290 height 590
click at [789, 488] on button "Check Again" at bounding box center [795, 495] width 88 height 25
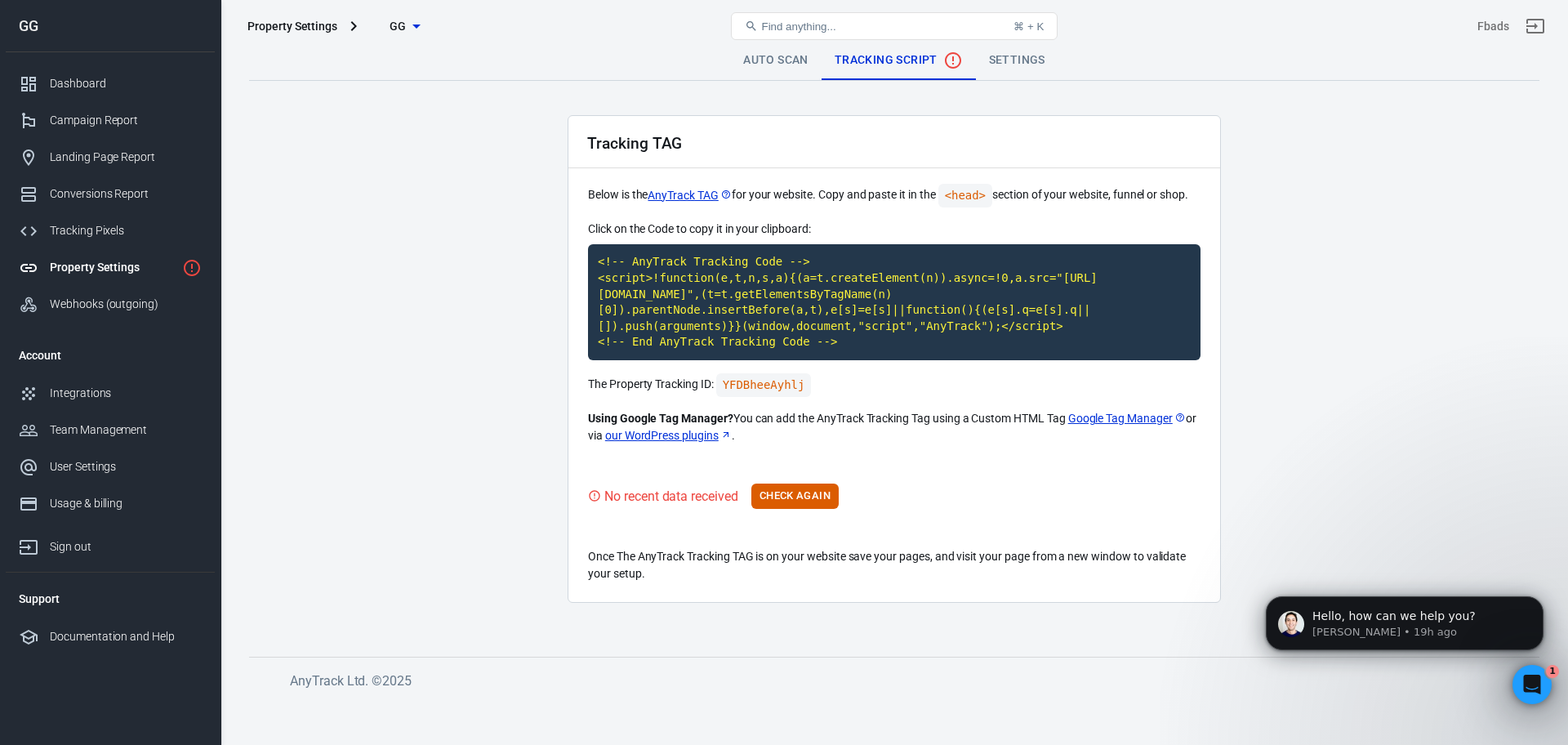
click at [338, 439] on main "Auto Scan Tracking Script Settings Tracking TAG Below is the AnyTrack TAG for y…" at bounding box center [893, 336] width 1290 height 590
click at [805, 485] on button "Check Again" at bounding box center [795, 495] width 88 height 25
click at [479, 436] on main "Auto Scan Tracking Script Settings Tracking TAG Below is the AnyTrack TAG for y…" at bounding box center [893, 336] width 1290 height 590
click at [124, 263] on div "Property Settings" at bounding box center [113, 267] width 126 height 17
click at [796, 487] on button "Check Again" at bounding box center [795, 495] width 88 height 25
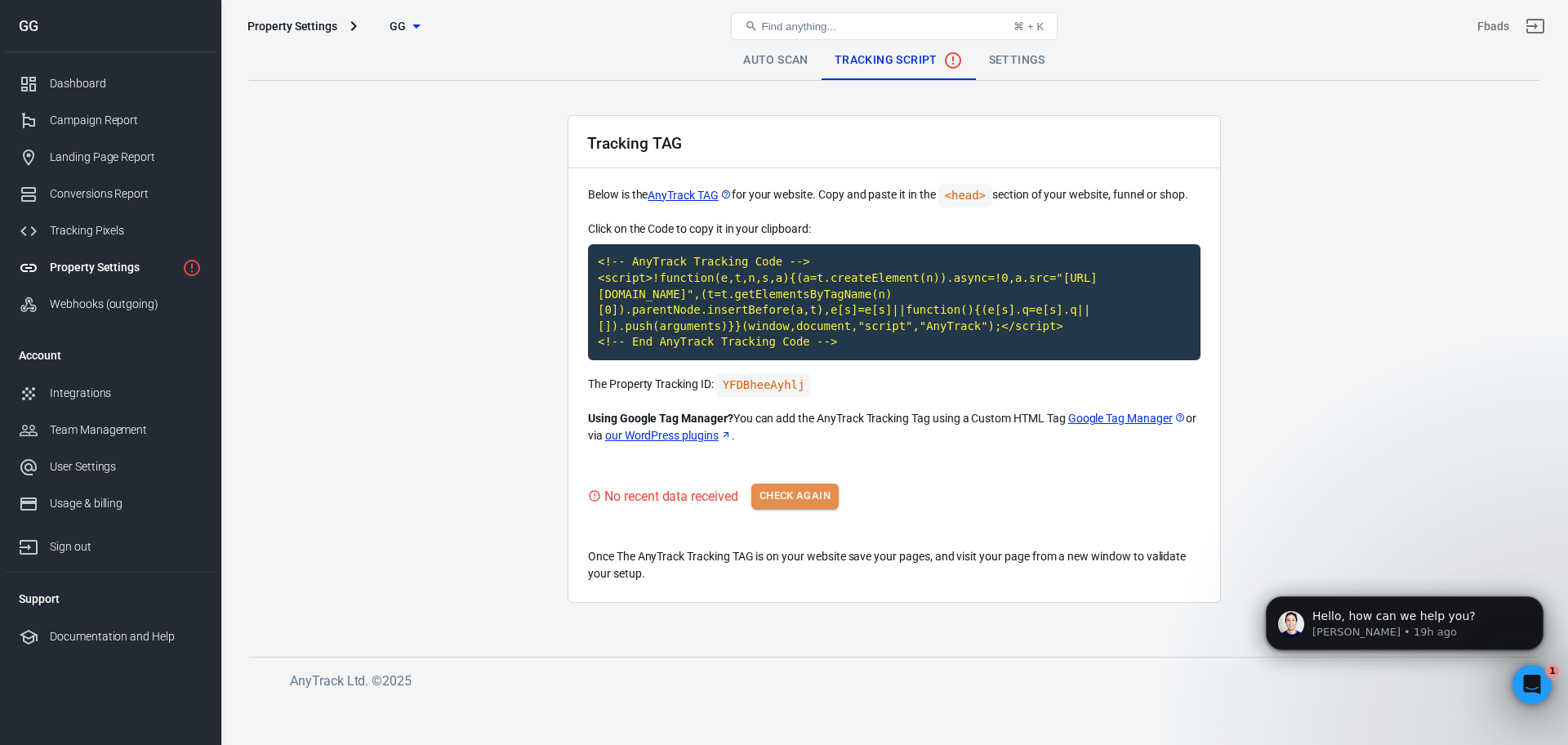
click at [805, 483] on button "Check Again" at bounding box center [795, 495] width 88 height 25
